Goal: Navigation & Orientation: Find specific page/section

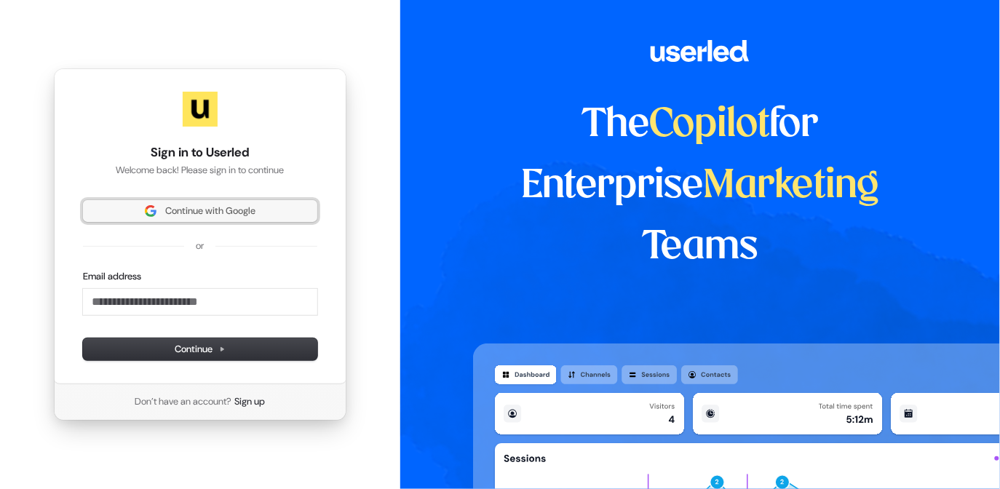
click at [188, 210] on span "Continue with Google" at bounding box center [210, 210] width 90 height 13
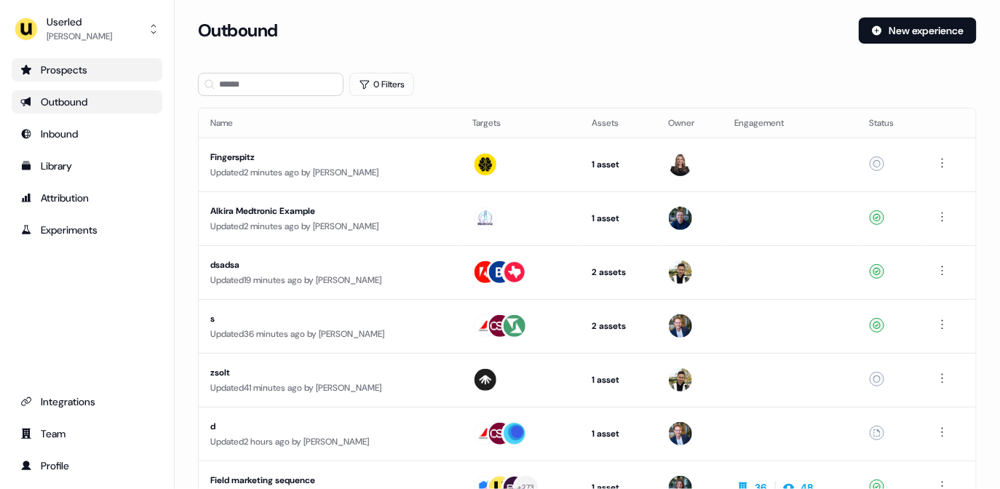
click at [124, 71] on div "Prospects" at bounding box center [86, 70] width 133 height 15
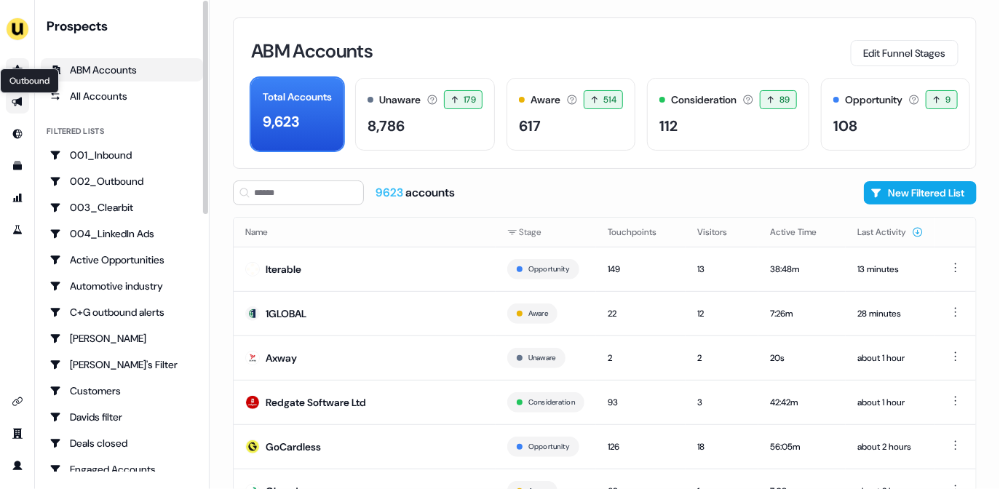
click at [15, 97] on icon "Go to outbound experience" at bounding box center [18, 102] width 12 height 12
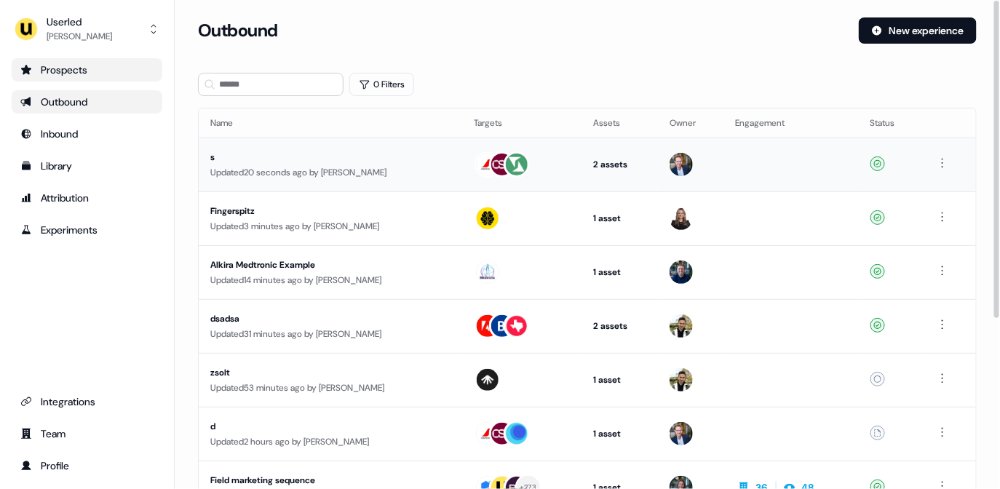
click at [401, 150] on div "s" at bounding box center [330, 157] width 241 height 15
